Goal: Transaction & Acquisition: Purchase product/service

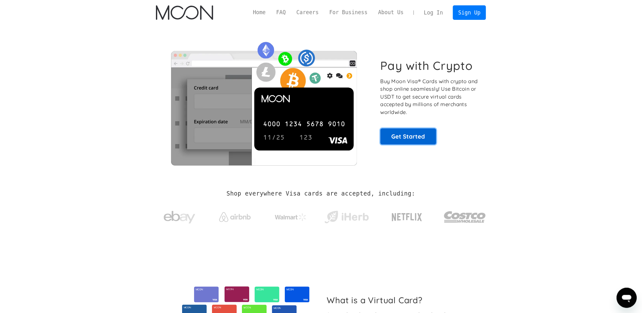
click at [409, 133] on link "Get Started" at bounding box center [409, 137] width 56 height 16
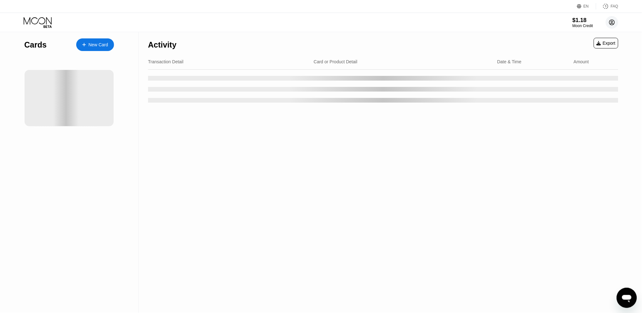
click at [612, 26] on circle at bounding box center [612, 22] width 13 height 13
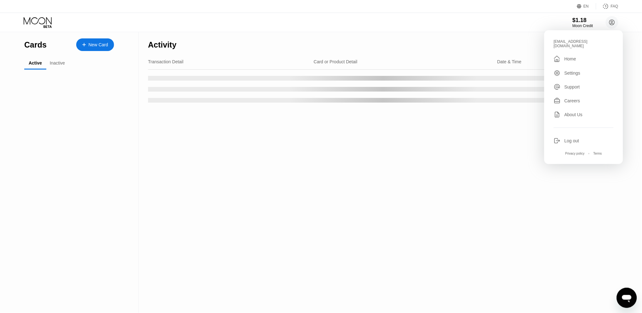
click at [571, 71] on div "Settings" at bounding box center [572, 73] width 16 height 5
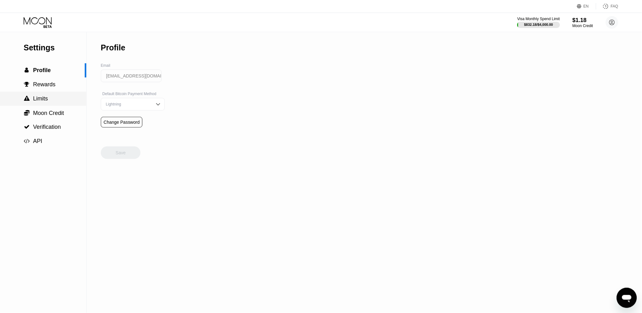
click at [43, 102] on div " Limits" at bounding box center [36, 98] width 24 height 7
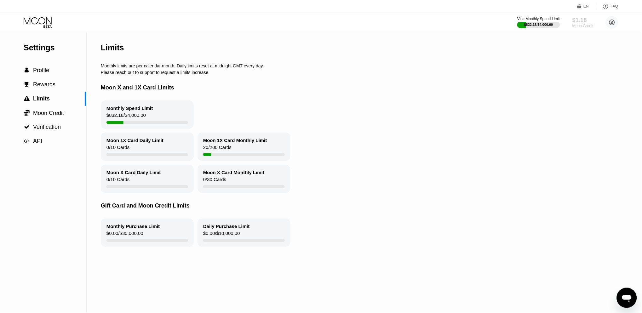
click at [583, 21] on div "$1.18" at bounding box center [582, 20] width 21 height 7
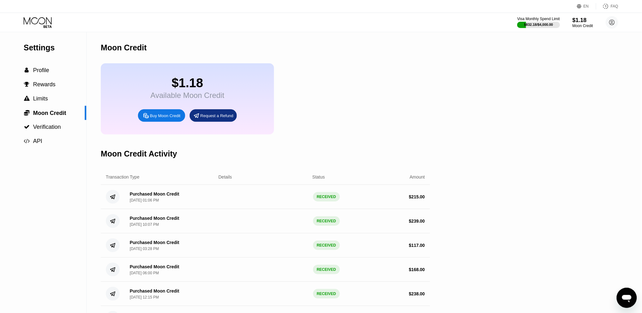
click at [158, 114] on div "Buy Moon Credit" at bounding box center [165, 115] width 31 height 5
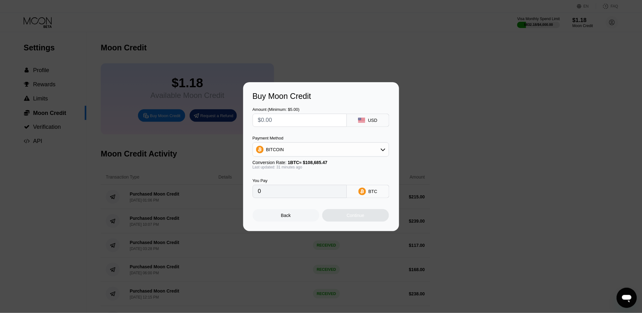
click at [278, 119] on input "text" at bounding box center [299, 120] width 83 height 13
type input "$3"
type input "0.00002759"
type input "$300"
type input "0.00275871"
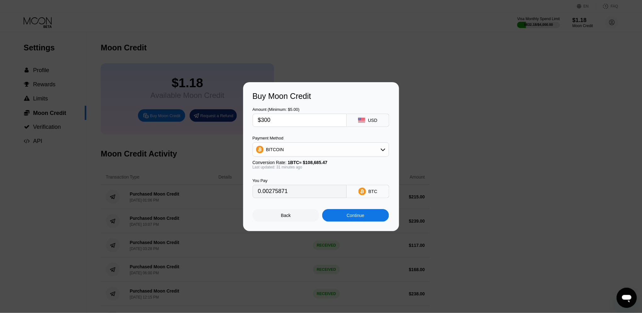
type input "$300"
click at [321, 149] on div "BITCOIN" at bounding box center [321, 149] width 136 height 13
click at [281, 178] on span "USDT on TRON" at bounding box center [284, 180] width 32 height 5
type input "303.03"
click at [344, 211] on div "Continue" at bounding box center [355, 215] width 67 height 13
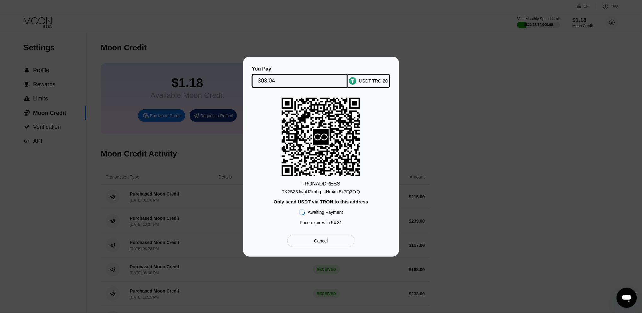
click at [323, 238] on div "Cancel" at bounding box center [321, 241] width 14 height 6
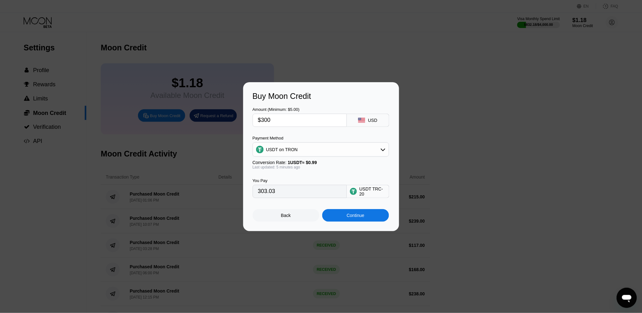
click at [281, 213] on div "Back" at bounding box center [286, 215] width 67 height 13
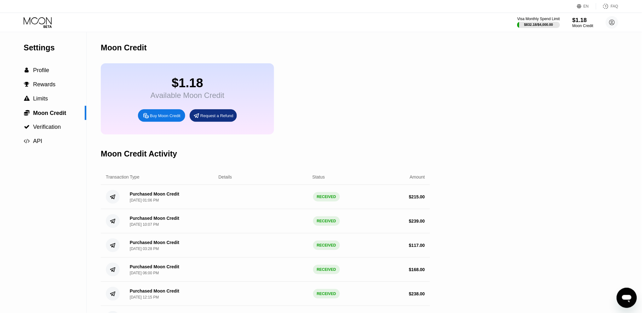
click at [580, 22] on div "$1.18" at bounding box center [582, 20] width 21 height 7
click at [158, 117] on div "Buy Moon Credit" at bounding box center [165, 115] width 31 height 5
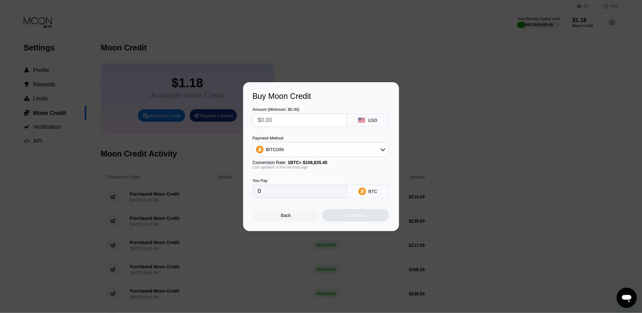
click at [276, 121] on input "text" at bounding box center [299, 120] width 83 height 13
type input "$3"
type input "0.00002757"
type input "$30"
type input "0.00027565"
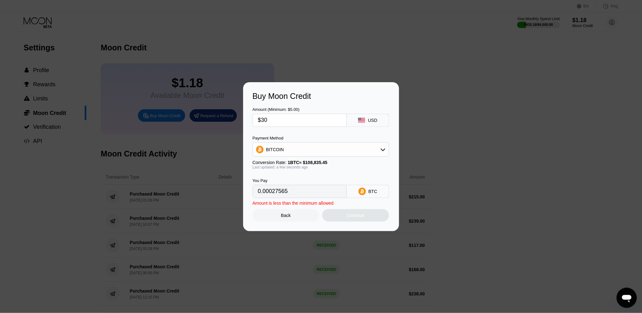
type input "$300"
type input "0.00275646"
type input "$300"
click at [285, 150] on div "BITCOIN" at bounding box center [321, 149] width 136 height 13
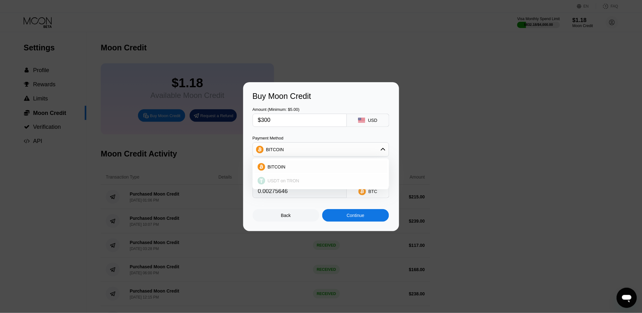
click at [277, 176] on div "USDT on TRON" at bounding box center [321, 181] width 133 height 13
type input "303.03"
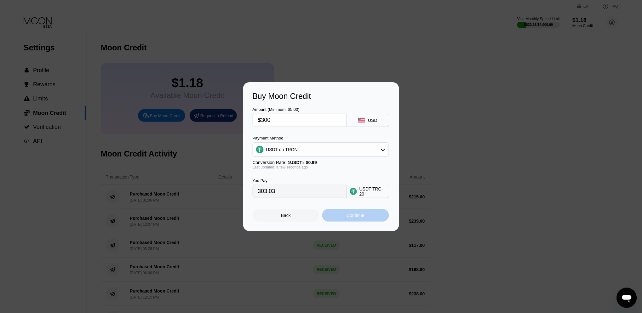
click at [358, 210] on div "Continue" at bounding box center [355, 215] width 67 height 13
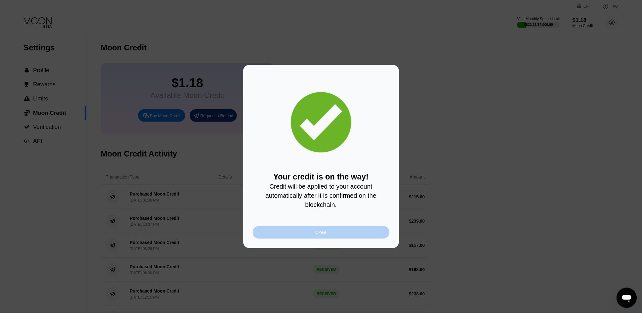
click at [334, 233] on div "Close" at bounding box center [321, 232] width 137 height 13
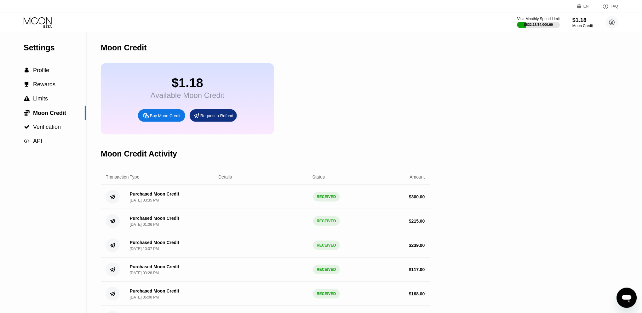
click at [33, 26] on icon at bounding box center [38, 22] width 29 height 11
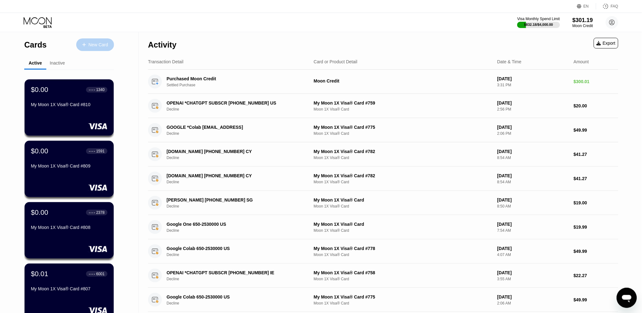
click at [91, 42] on div "New Card" at bounding box center [99, 44] width 20 height 5
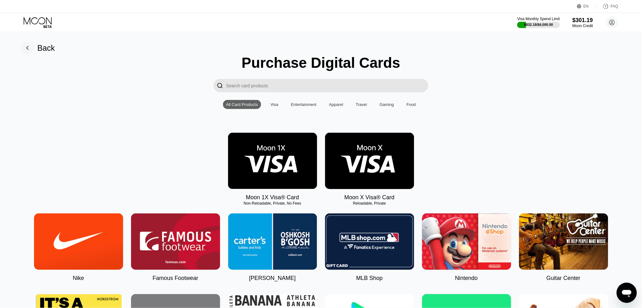
click at [257, 155] on img at bounding box center [272, 161] width 89 height 56
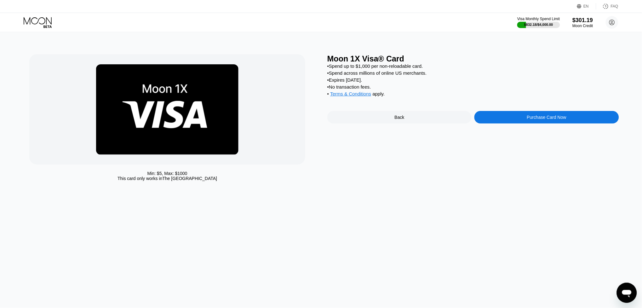
click at [551, 111] on div "Purchase Card Now" at bounding box center [546, 117] width 144 height 13
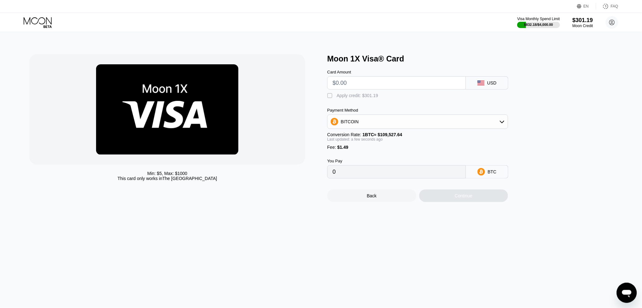
click at [357, 80] on input "text" at bounding box center [397, 83] width 128 height 13
type input "$2"
type input "0.00003187"
type input "$25"
type input "0.00024186"
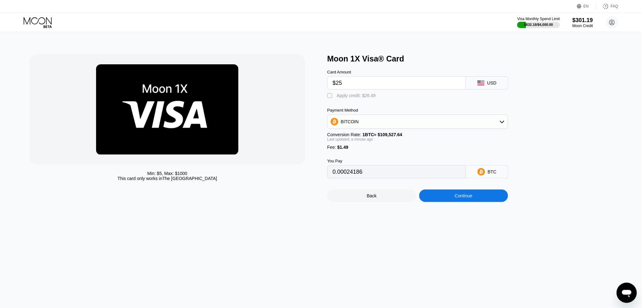
type input "$25"
click at [340, 96] on div "Apply credit: $26.49" at bounding box center [356, 95] width 39 height 5
type input "0"
click at [463, 196] on div "Continue" at bounding box center [464, 195] width 18 height 5
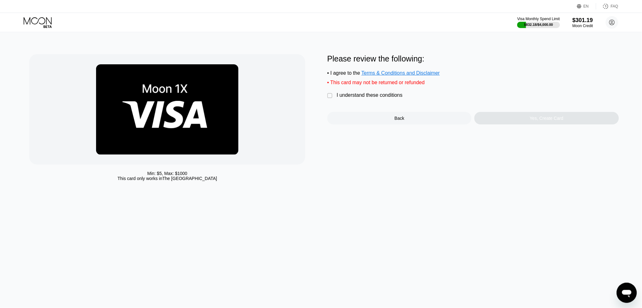
click at [356, 96] on div "I understand these conditions" at bounding box center [370, 95] width 66 height 6
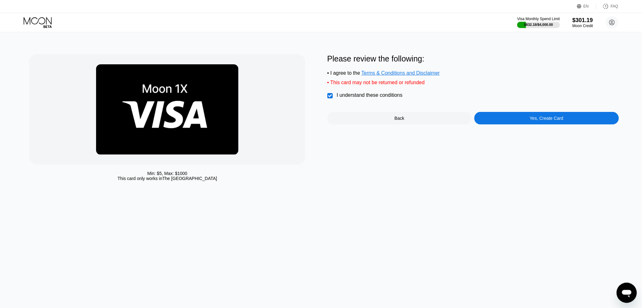
click at [561, 117] on div "Yes, Create Card" at bounding box center [547, 118] width 34 height 5
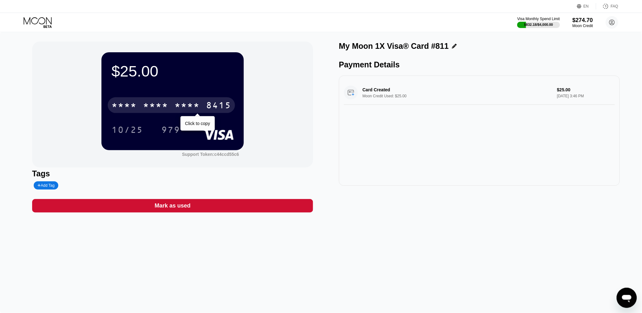
click at [220, 104] on div "8415" at bounding box center [218, 106] width 25 height 10
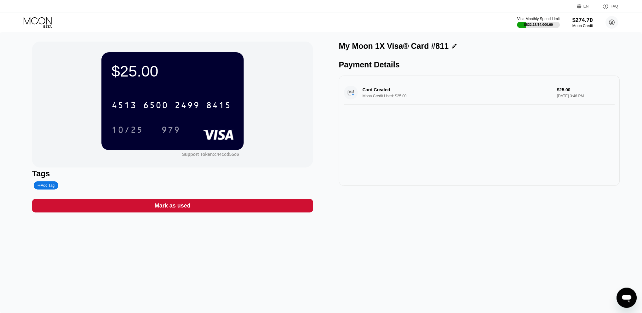
click at [35, 20] on icon at bounding box center [38, 22] width 29 height 11
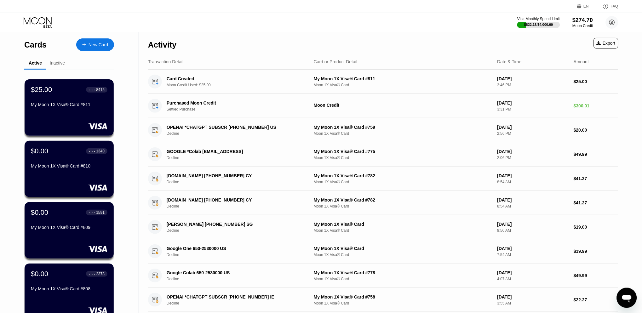
click at [100, 46] on div "New Card" at bounding box center [99, 44] width 20 height 5
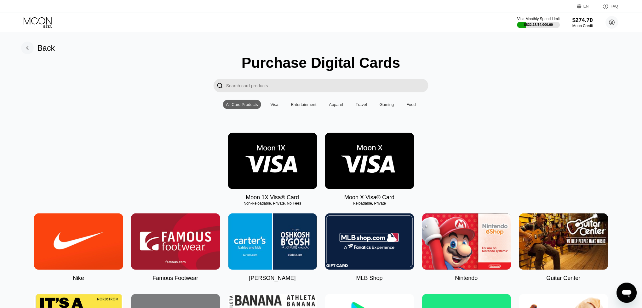
click at [256, 135] on img at bounding box center [272, 161] width 89 height 56
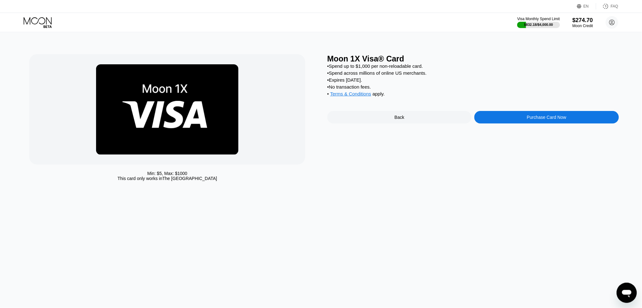
click at [527, 113] on div "Purchase Card Now" at bounding box center [546, 117] width 144 height 13
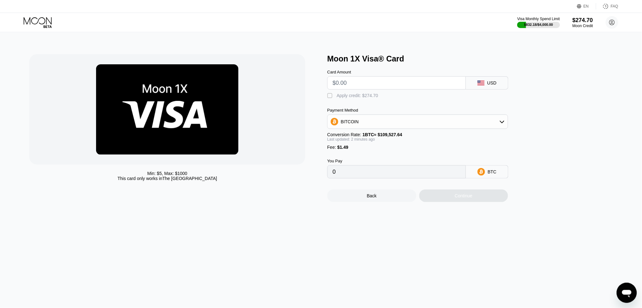
click at [344, 80] on input "text" at bounding box center [397, 83] width 128 height 13
type input "$115"
type input "0.00106357"
type input "$115"
click at [364, 93] on div "Apply credit: $116.49" at bounding box center [358, 95] width 42 height 5
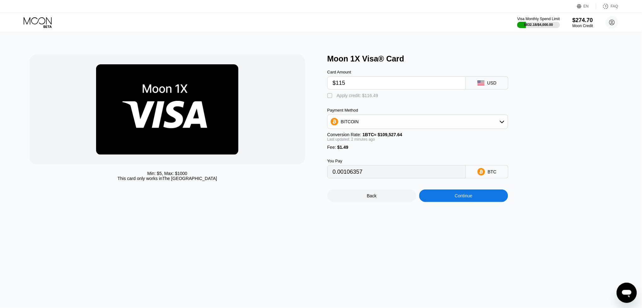
type input "0"
click at [465, 196] on div "Continue" at bounding box center [464, 195] width 18 height 5
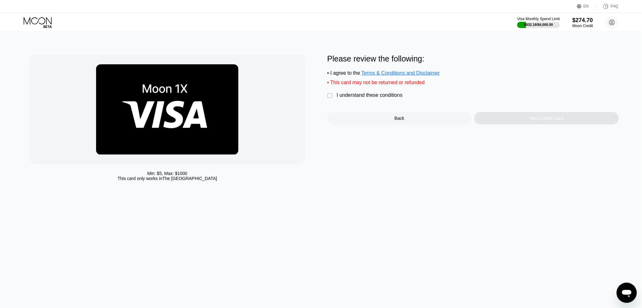
click at [364, 96] on div "I understand these conditions" at bounding box center [370, 95] width 66 height 6
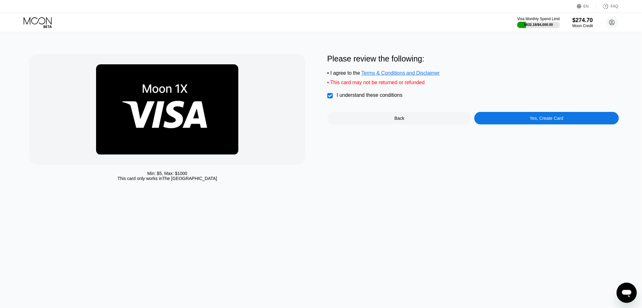
click at [558, 116] on div "Yes, Create Card" at bounding box center [547, 118] width 34 height 5
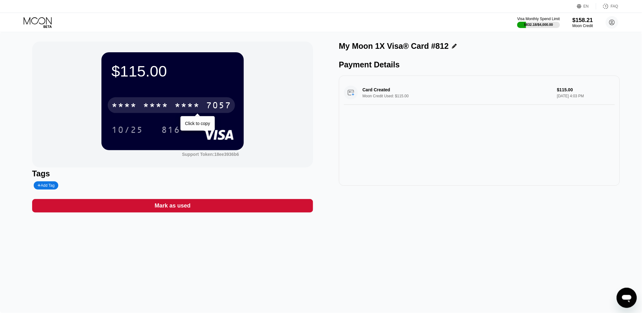
click at [175, 108] on div "* * * *" at bounding box center [187, 106] width 25 height 10
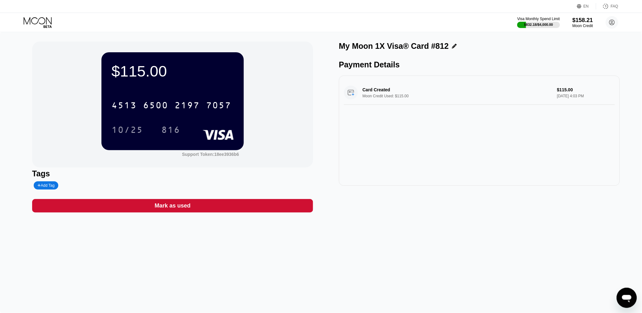
click at [33, 22] on icon at bounding box center [38, 22] width 29 height 11
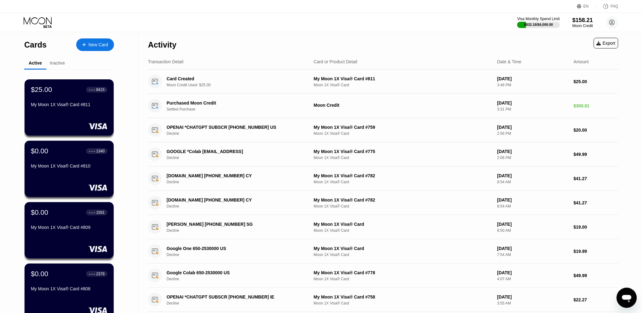
click at [91, 48] on div "New Card" at bounding box center [95, 44] width 38 height 13
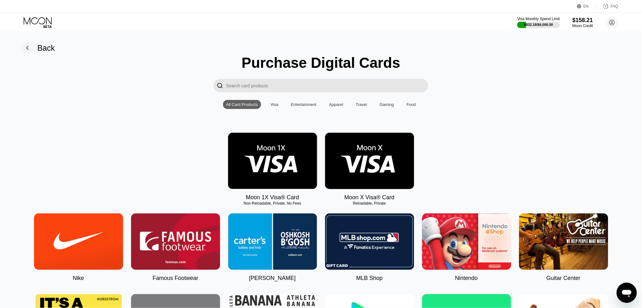
click at [263, 156] on img at bounding box center [272, 161] width 89 height 56
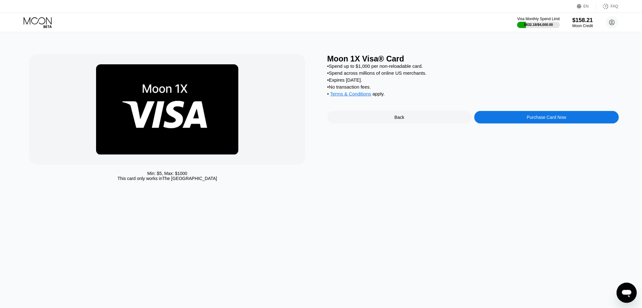
click at [500, 117] on div "Purchase Card Now" at bounding box center [546, 117] width 144 height 13
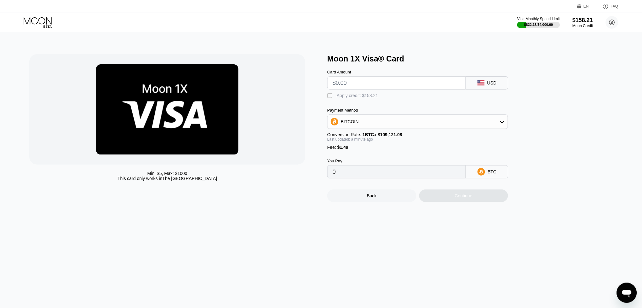
click at [362, 84] on input "text" at bounding box center [397, 83] width 128 height 13
type input "$22"
type input "0.00021527"
type input "$22"
click at [341, 94] on div "Apply credit: $23.49" at bounding box center [356, 95] width 39 height 5
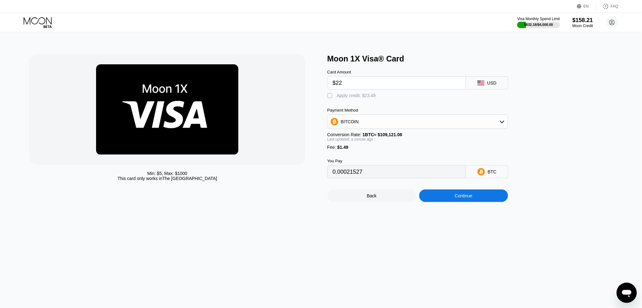
type input "0"
click at [446, 194] on div "Continue" at bounding box center [463, 195] width 89 height 13
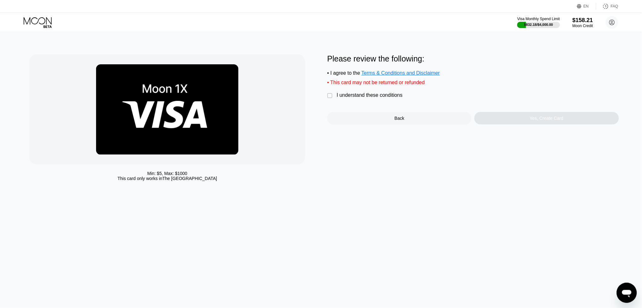
click at [366, 98] on div "I understand these conditions" at bounding box center [370, 95] width 66 height 6
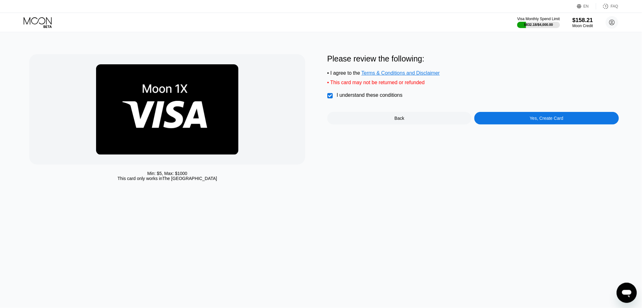
click at [558, 121] on div "Yes, Create Card" at bounding box center [546, 118] width 144 height 13
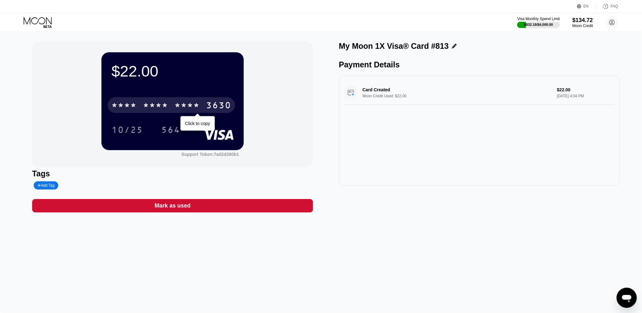
click at [186, 106] on div "* * * *" at bounding box center [187, 106] width 25 height 10
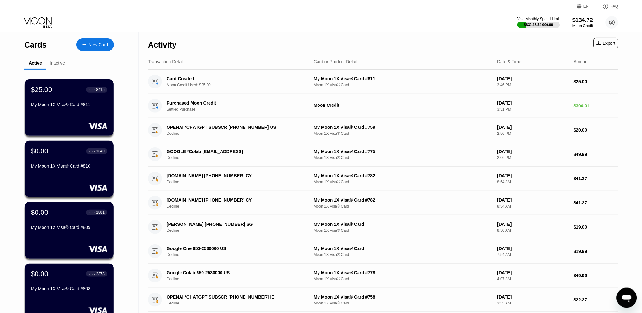
click at [93, 48] on div "New Card" at bounding box center [95, 44] width 38 height 13
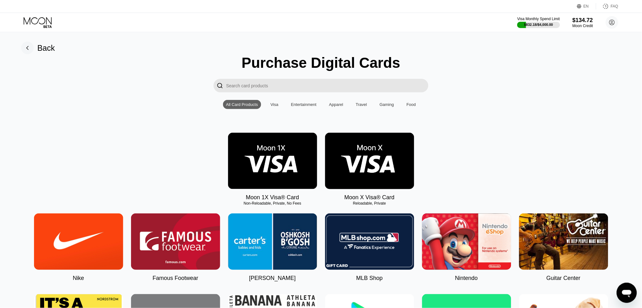
click at [272, 155] on img at bounding box center [272, 161] width 89 height 56
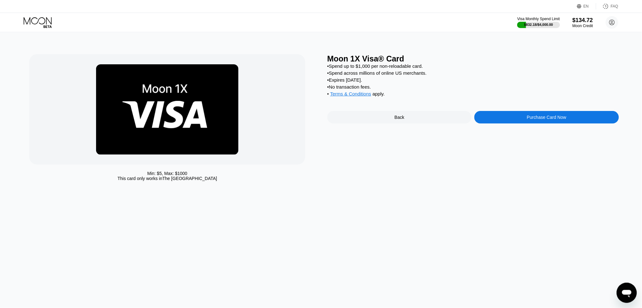
click at [533, 114] on div "Purchase Card Now" at bounding box center [546, 117] width 144 height 13
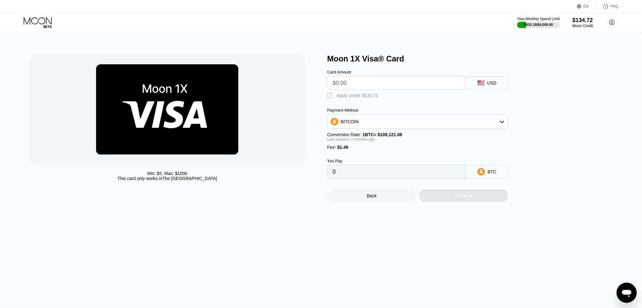
click at [346, 86] on input "text" at bounding box center [397, 83] width 128 height 13
type input "$20"
type input "0.00019694"
type input "$20"
click at [360, 96] on div "Apply credit: $21.49" at bounding box center [356, 95] width 39 height 5
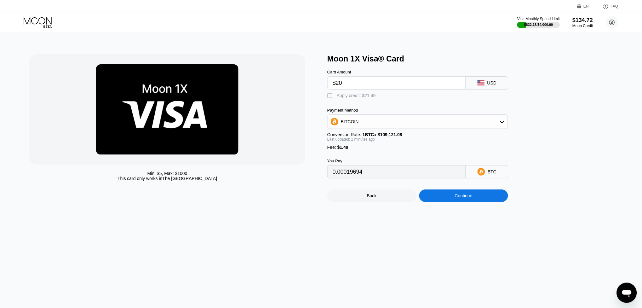
type input "0"
click at [456, 196] on div "Continue" at bounding box center [464, 195] width 18 height 5
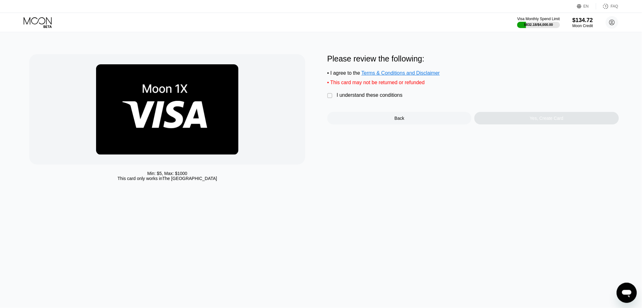
click at [351, 92] on div "I understand these conditions" at bounding box center [370, 95] width 66 height 6
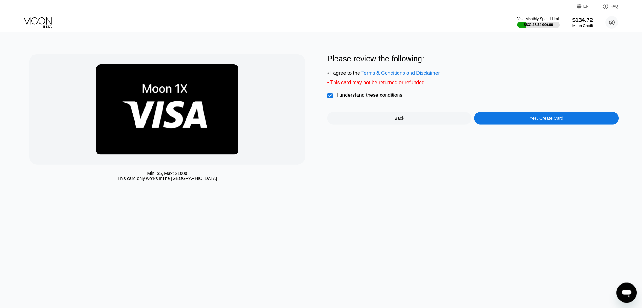
click at [553, 115] on div "Yes, Create Card" at bounding box center [546, 118] width 144 height 13
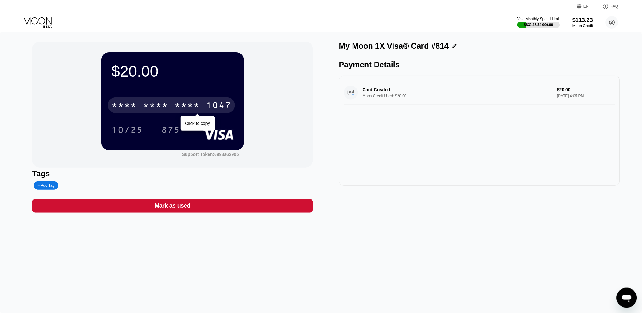
click at [208, 105] on div "1047" at bounding box center [218, 106] width 25 height 10
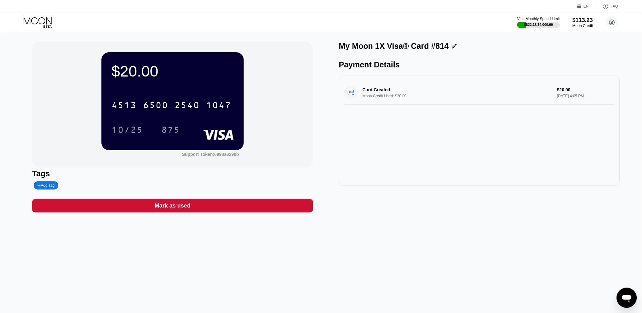
click at [37, 20] on icon at bounding box center [38, 22] width 29 height 11
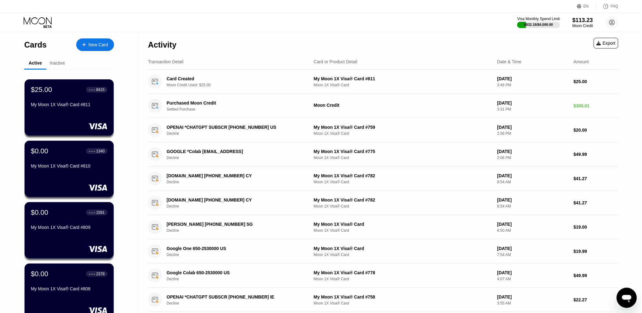
click at [89, 46] on div "New Card" at bounding box center [99, 44] width 20 height 5
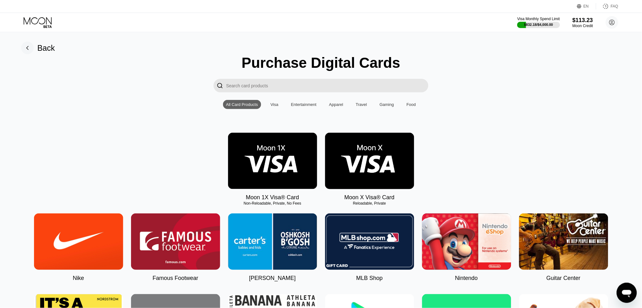
click at [285, 147] on img at bounding box center [272, 161] width 89 height 56
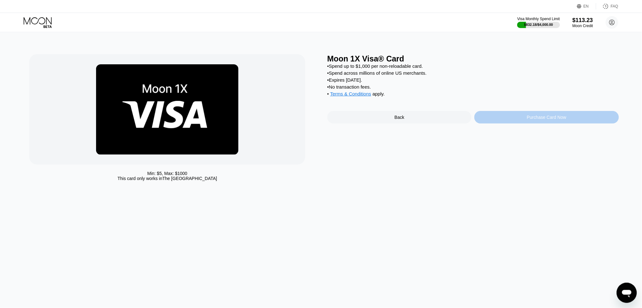
click at [499, 117] on div "Purchase Card Now" at bounding box center [546, 117] width 144 height 13
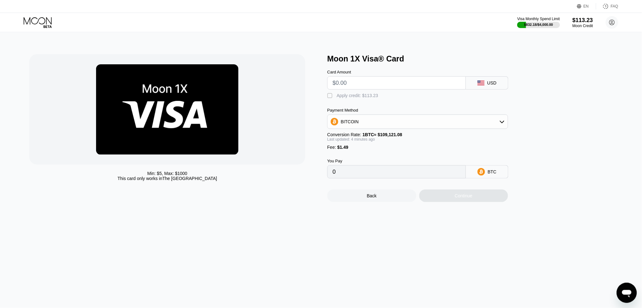
click at [344, 84] on input "text" at bounding box center [397, 83] width 128 height 13
type input "$20"
type input "0.00019684"
type input "$20"
click at [348, 95] on div "Apply credit: $21.49" at bounding box center [356, 95] width 39 height 5
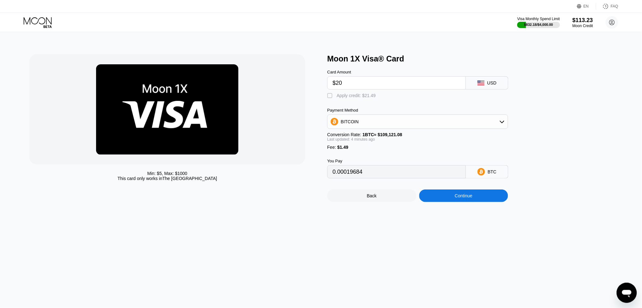
type input "0"
click at [454, 197] on div "Continue" at bounding box center [463, 195] width 89 height 13
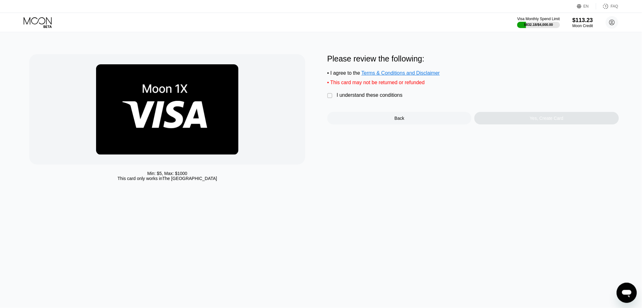
click at [348, 92] on div "I understand these conditions" at bounding box center [370, 95] width 66 height 6
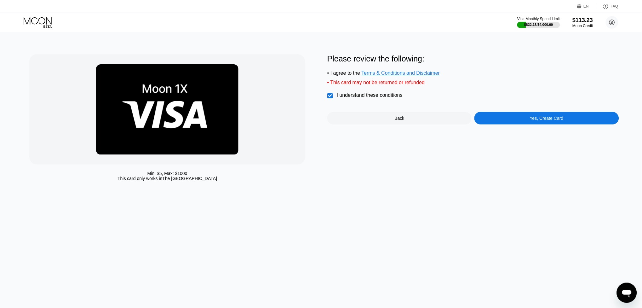
click at [499, 119] on div "Yes, Create Card" at bounding box center [546, 118] width 144 height 13
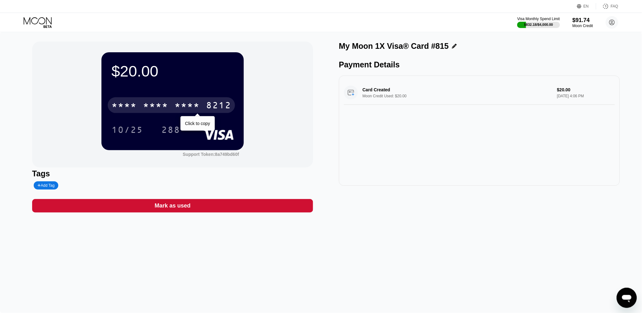
click at [162, 103] on div "* * * *" at bounding box center [155, 106] width 25 height 10
click at [195, 108] on div "2940" at bounding box center [187, 106] width 25 height 10
click at [195, 108] on div "* * * *" at bounding box center [187, 106] width 25 height 10
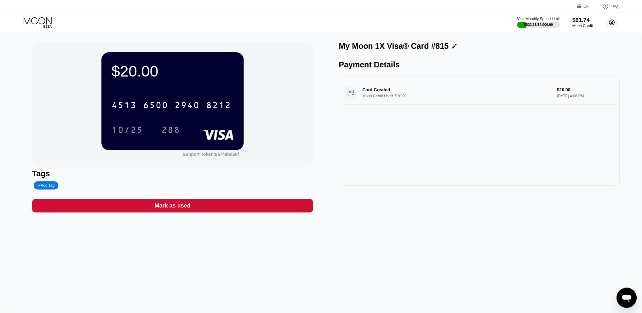
click at [611, 22] on icon at bounding box center [611, 22] width 3 height 3
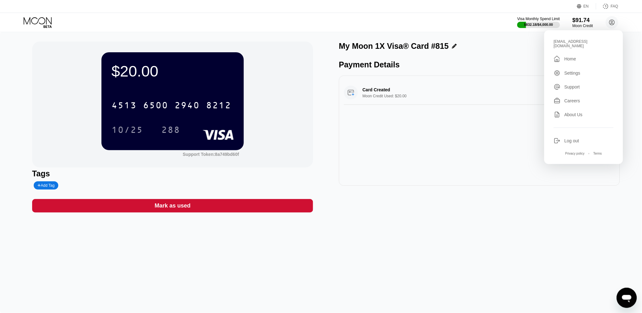
click at [566, 71] on div "Settings" at bounding box center [572, 73] width 16 height 5
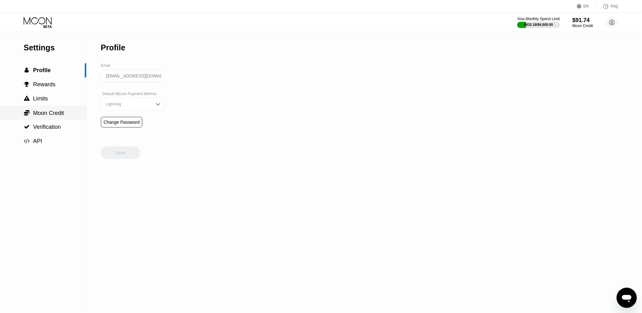
click at [55, 111] on span "Moon Credit" at bounding box center [48, 113] width 31 height 6
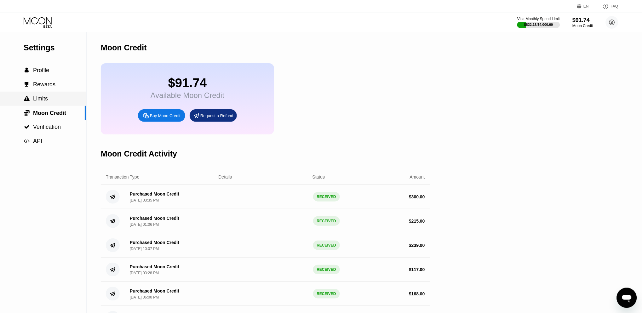
click at [43, 102] on div " Limits" at bounding box center [43, 99] width 86 height 14
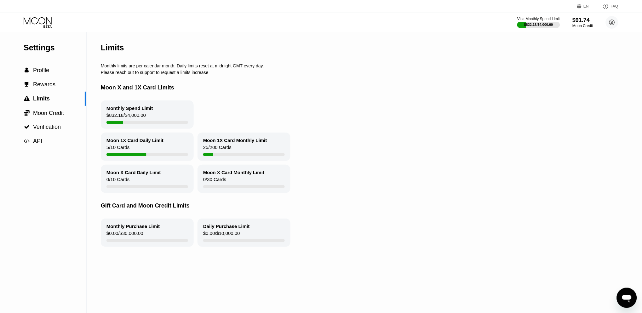
click at [36, 19] on icon at bounding box center [38, 22] width 29 height 11
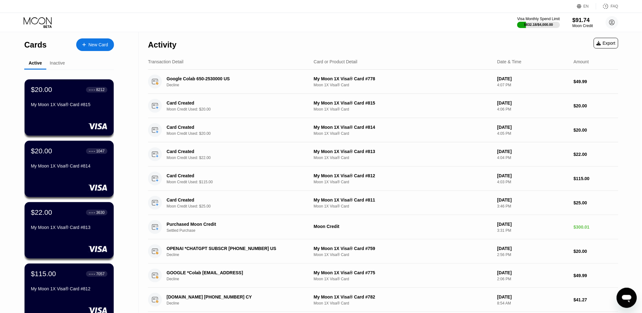
click at [95, 43] on div "New Card" at bounding box center [99, 44] width 20 height 5
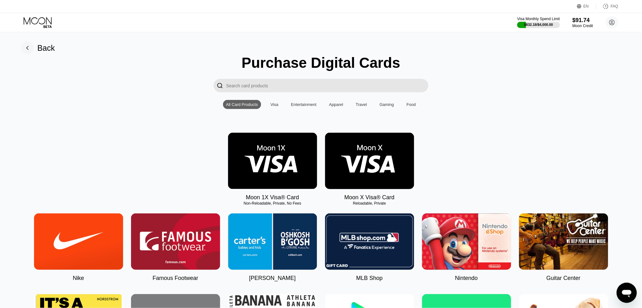
click at [285, 163] on img at bounding box center [272, 161] width 89 height 56
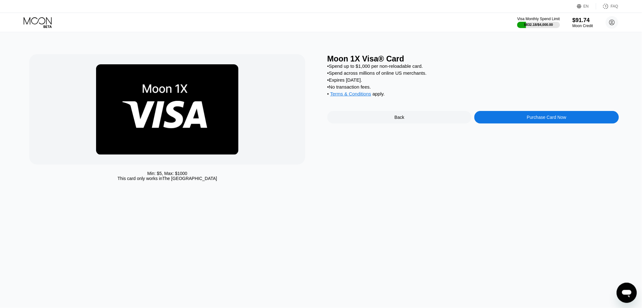
click at [507, 117] on div "Purchase Card Now" at bounding box center [546, 117] width 144 height 13
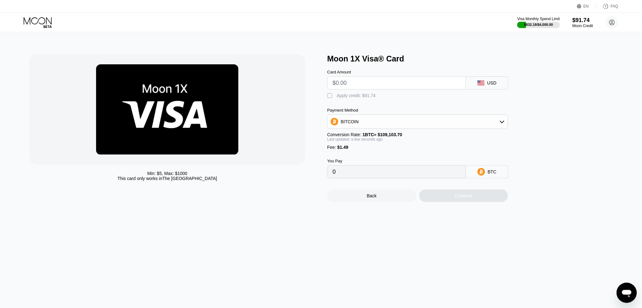
click at [342, 83] on input "text" at bounding box center [397, 83] width 128 height 13
type input "$2"
type input "0.00003199"
type input "$25"
type input "0.00024280"
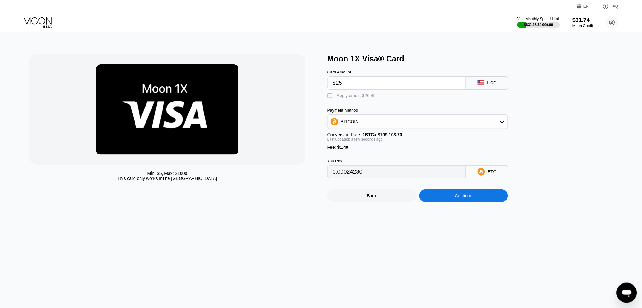
type input "$25"
click at [348, 95] on div "Apply credit: $26.49" at bounding box center [356, 95] width 39 height 5
type input "0"
click at [468, 198] on div "Continue" at bounding box center [463, 195] width 89 height 13
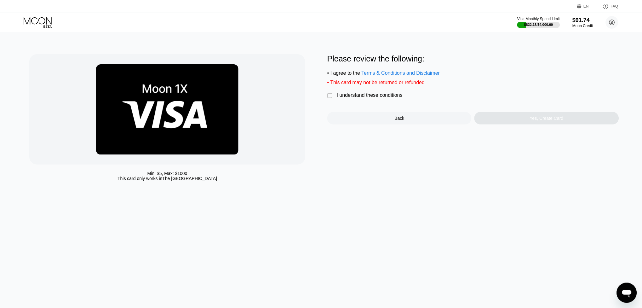
click at [367, 94] on div "I understand these conditions" at bounding box center [370, 95] width 66 height 6
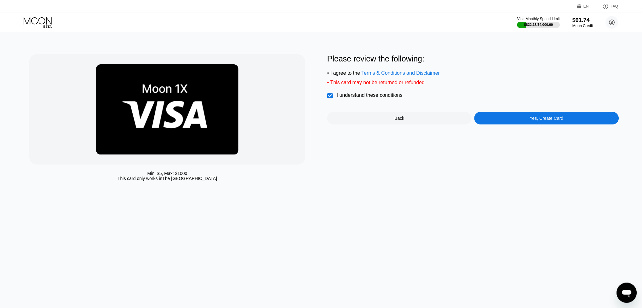
click at [509, 119] on div "Yes, Create Card" at bounding box center [546, 118] width 144 height 13
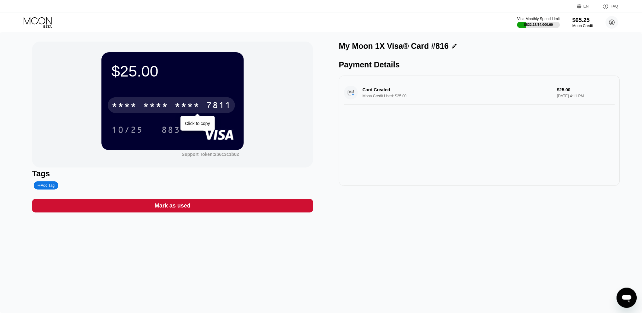
click at [169, 111] on div "* * * * * * * * * * * * 7811" at bounding box center [171, 105] width 127 height 16
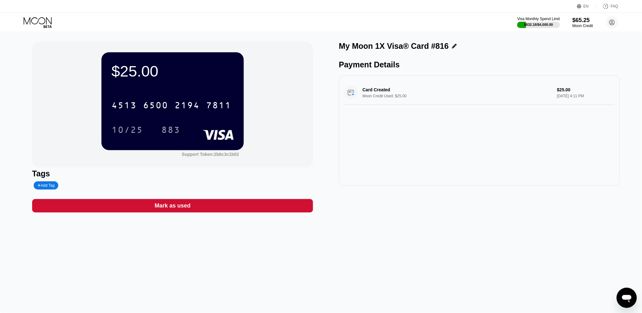
click at [36, 20] on icon at bounding box center [38, 22] width 29 height 11
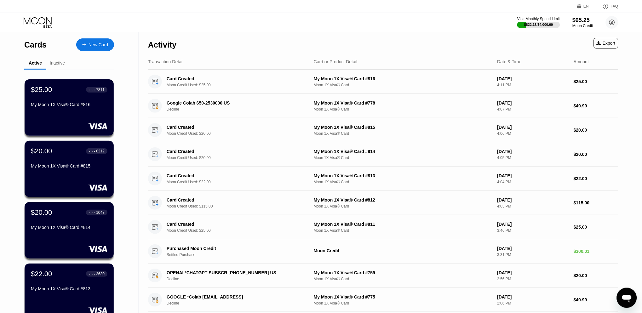
click at [102, 46] on div "New Card" at bounding box center [99, 44] width 20 height 5
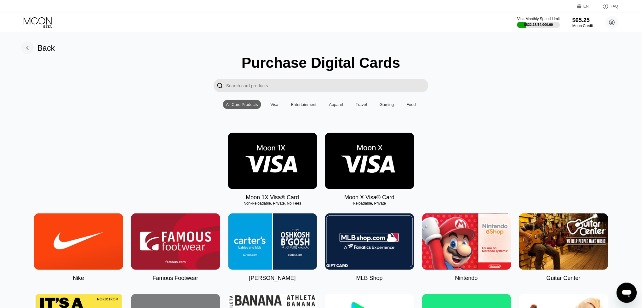
click at [254, 139] on img at bounding box center [272, 161] width 89 height 56
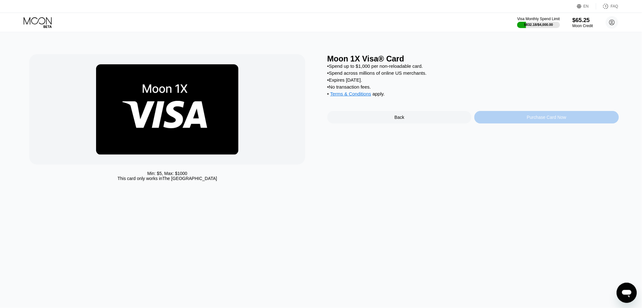
click at [535, 121] on div "Purchase Card Now" at bounding box center [546, 117] width 144 height 13
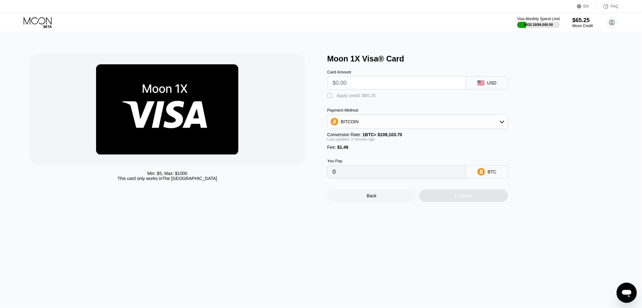
click at [369, 85] on input "text" at bounding box center [397, 83] width 128 height 13
type input "$25"
type input "0.00024280"
type input "$25"
click at [366, 93] on div "Apply credit: $26.49" at bounding box center [356, 95] width 39 height 5
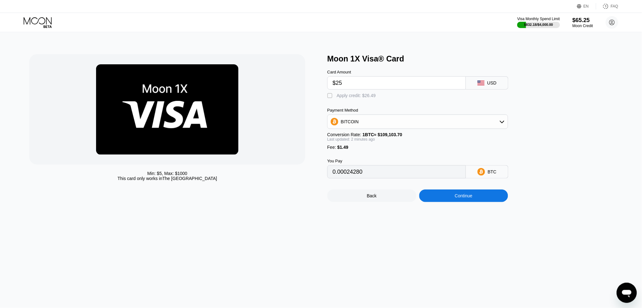
type input "0"
click at [474, 192] on div "Continue" at bounding box center [463, 195] width 89 height 13
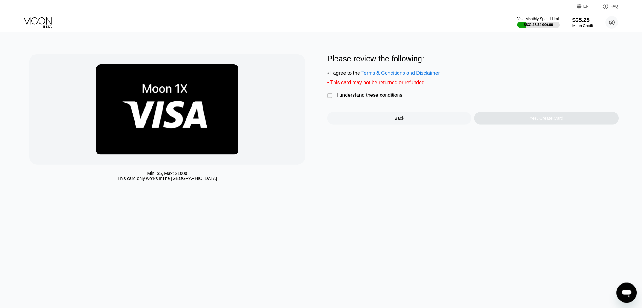
click at [381, 92] on div "I understand these conditions" at bounding box center [370, 95] width 66 height 6
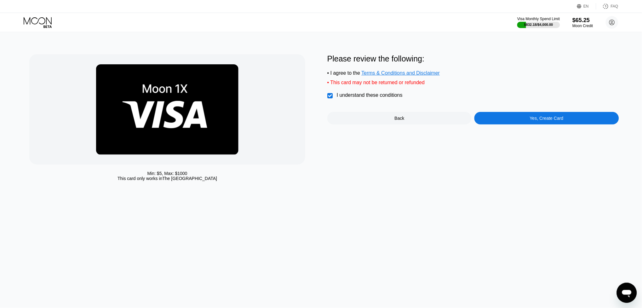
click at [538, 114] on div "Yes, Create Card" at bounding box center [546, 118] width 144 height 13
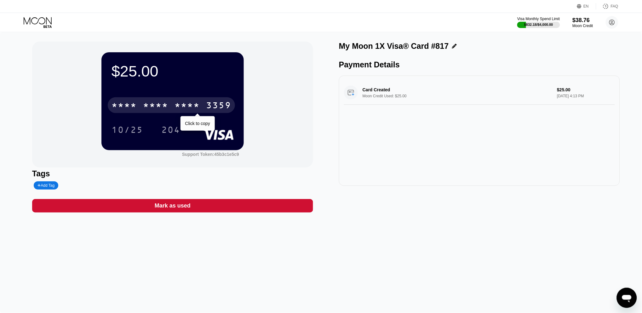
click at [120, 108] on div "* * * *" at bounding box center [124, 106] width 25 height 10
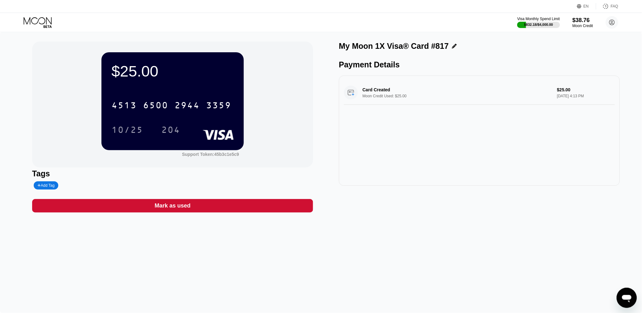
click at [35, 24] on icon at bounding box center [38, 22] width 29 height 11
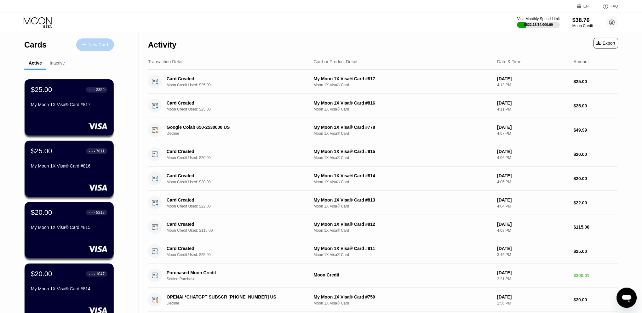
click at [90, 43] on div "New Card" at bounding box center [99, 44] width 20 height 5
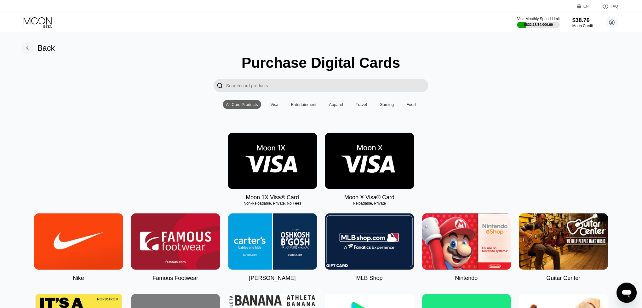
click at [272, 142] on img at bounding box center [272, 161] width 89 height 56
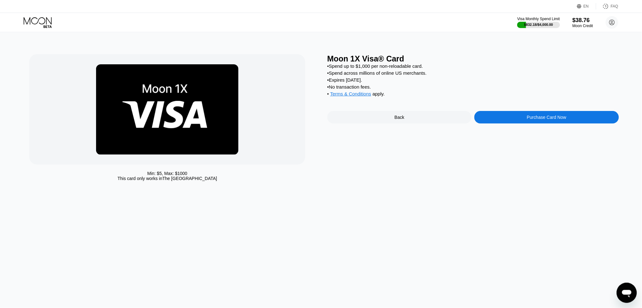
click at [552, 117] on div "Purchase Card Now" at bounding box center [546, 117] width 39 height 5
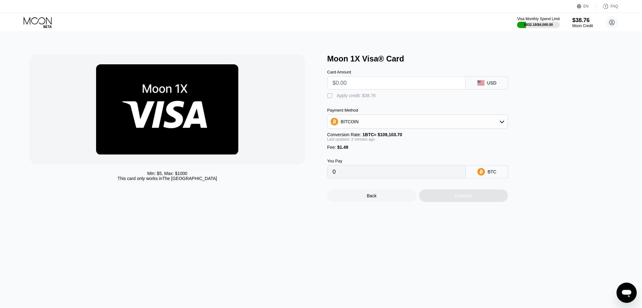
click at [362, 83] on input "text" at bounding box center [397, 83] width 128 height 13
type input "$3"
type input "0.00004114"
type input "$37"
type input "0.00035264"
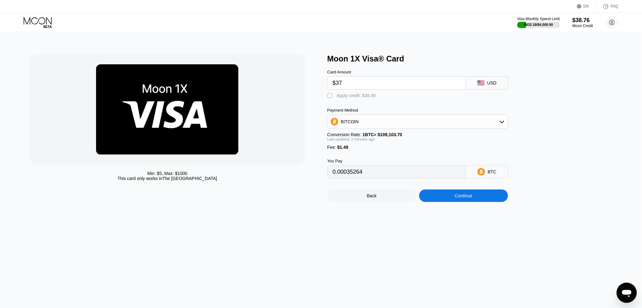
type input "$37"
click at [347, 94] on div "Apply credit: $38.49" at bounding box center [356, 95] width 39 height 5
type input "0"
click at [456, 195] on div "Continue" at bounding box center [464, 195] width 18 height 5
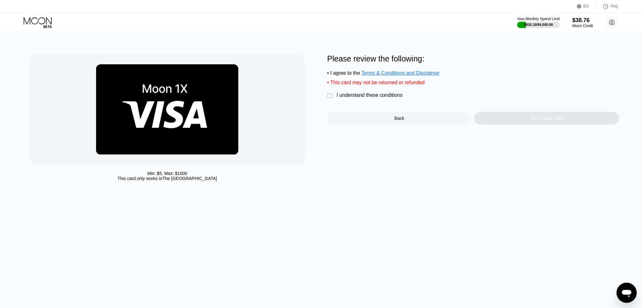
click at [354, 94] on div "I understand these conditions" at bounding box center [370, 95] width 66 height 6
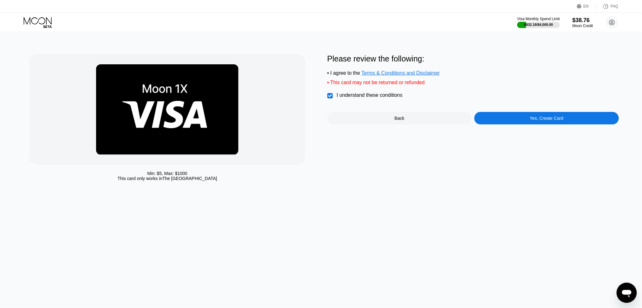
click at [518, 118] on div "Yes, Create Card" at bounding box center [546, 118] width 144 height 13
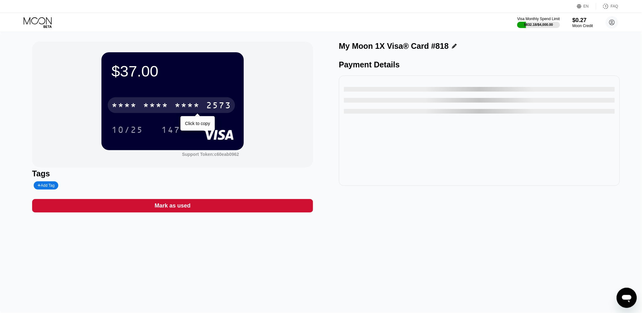
click at [196, 100] on div "* * * * * * * * * * * * 2573" at bounding box center [171, 105] width 127 height 16
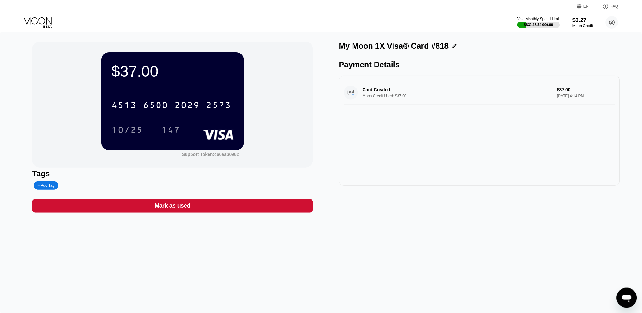
click at [42, 20] on icon at bounding box center [38, 22] width 29 height 11
